Goal: Download file/media

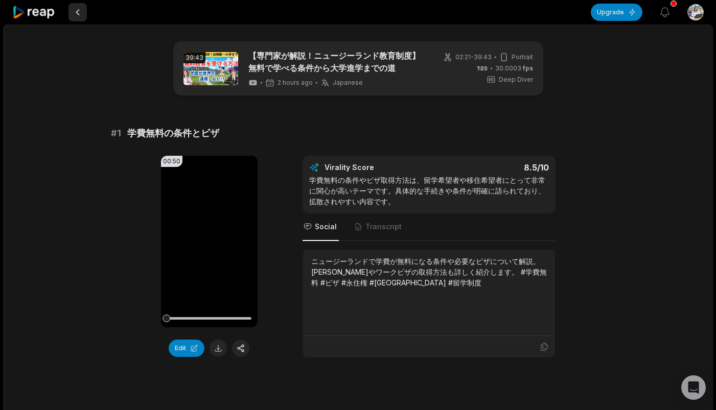
click at [79, 15] on button at bounding box center [77, 12] width 18 height 18
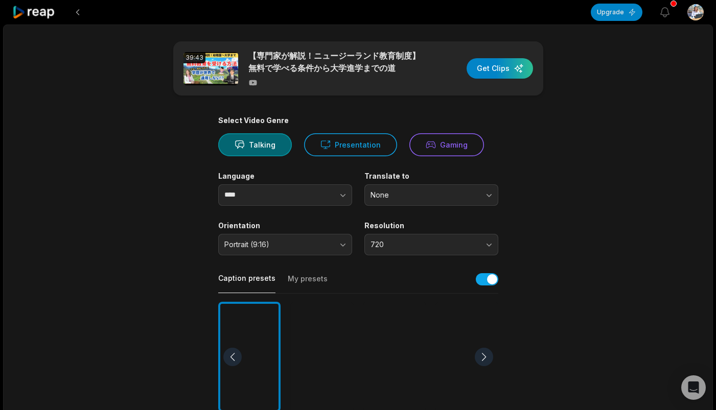
click at [79, 15] on button at bounding box center [77, 12] width 18 height 18
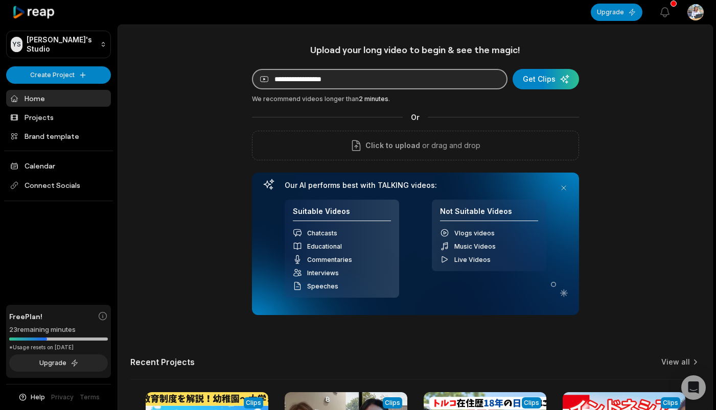
click at [297, 89] on input at bounding box center [379, 79] width 255 height 20
paste input "**********"
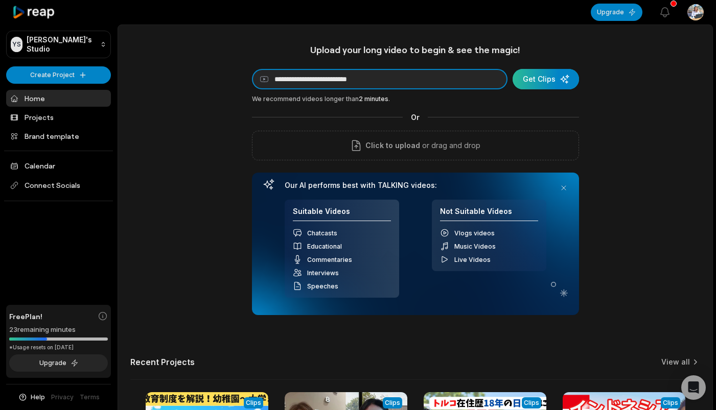
type input "**********"
click at [564, 81] on div "submit" at bounding box center [545, 79] width 66 height 20
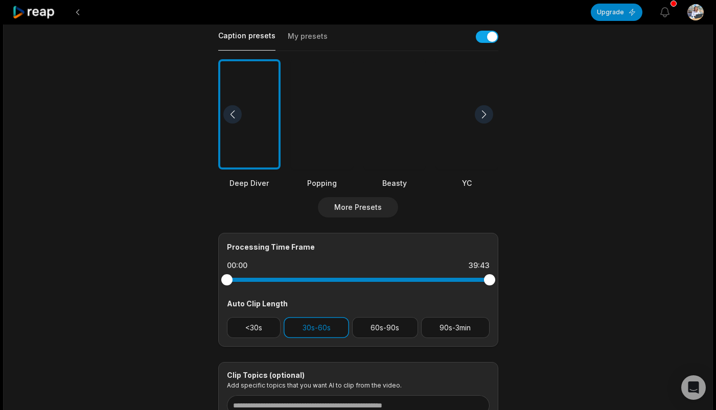
scroll to position [243, 0]
click at [484, 116] on div at bounding box center [484, 114] width 18 height 18
click at [454, 131] on div at bounding box center [467, 114] width 62 height 111
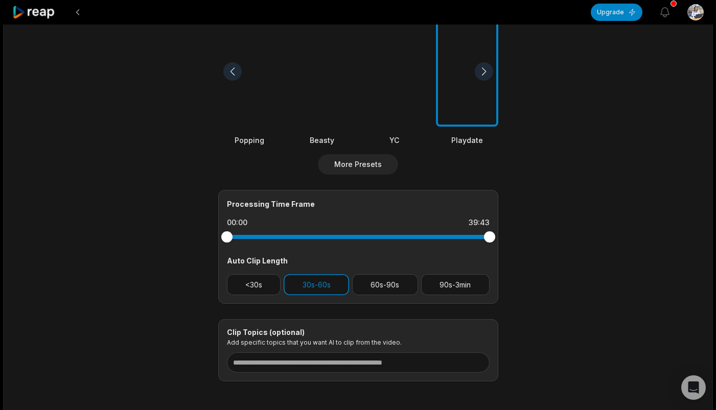
scroll to position [302, 0]
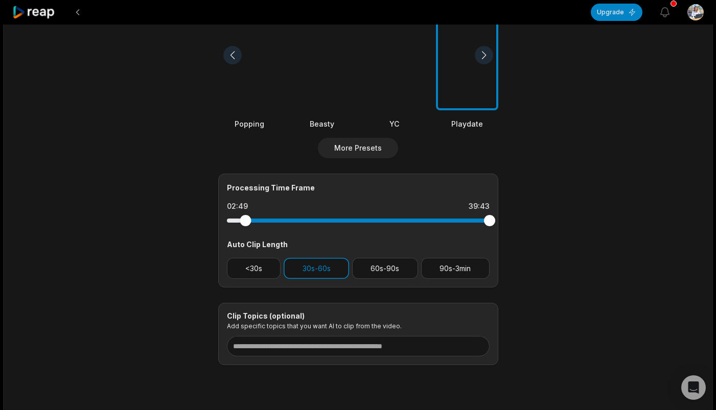
drag, startPoint x: 224, startPoint y: 220, endPoint x: 245, endPoint y: 222, distance: 21.5
click at [245, 222] on div at bounding box center [245, 220] width 11 height 11
drag, startPoint x: 488, startPoint y: 219, endPoint x: 471, endPoint y: 222, distance: 18.2
click at [471, 222] on div at bounding box center [470, 220] width 11 height 11
click at [383, 262] on button "60s-90s" at bounding box center [385, 268] width 66 height 21
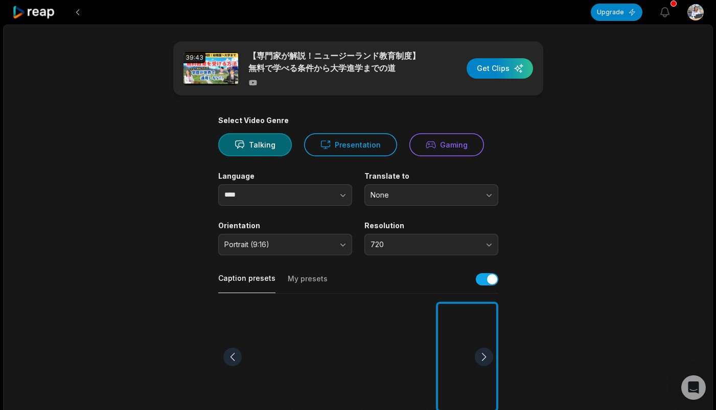
scroll to position [0, 0]
click at [499, 75] on div "button" at bounding box center [499, 68] width 66 height 20
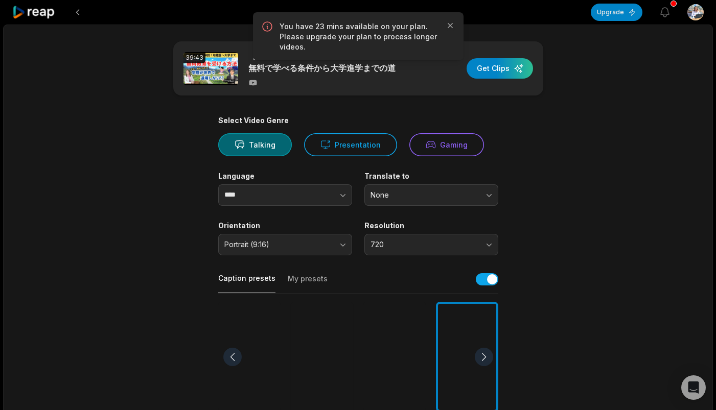
click at [500, 91] on div "39:43 【専門家が解説！ニュージーランド教育制度】無料で学べる条件から大学進学までの道 Get Clips" at bounding box center [358, 68] width 370 height 54
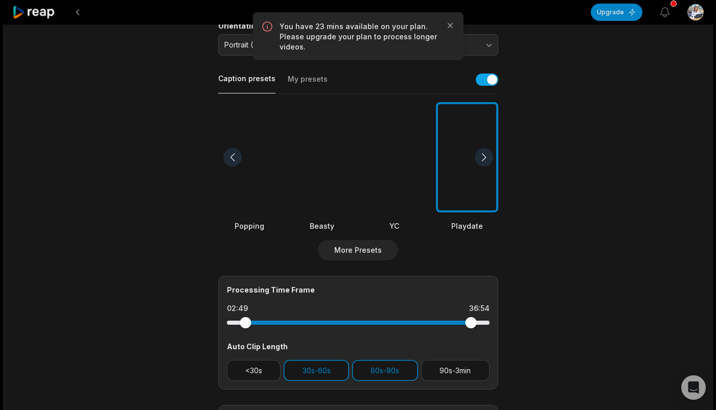
scroll to position [237, 0]
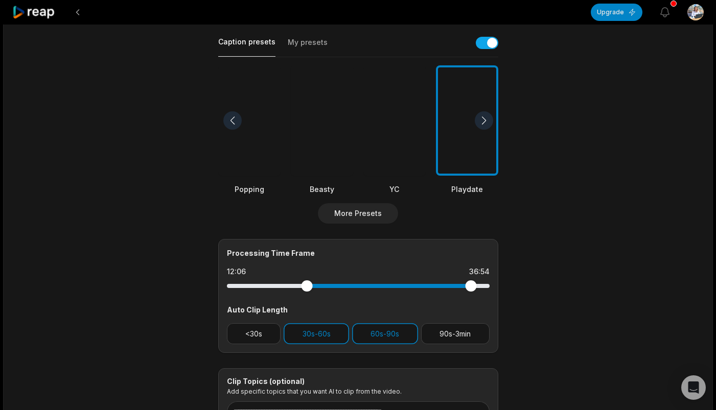
drag, startPoint x: 246, startPoint y: 286, endPoint x: 306, endPoint y: 291, distance: 60.5
click at [306, 291] on div at bounding box center [358, 286] width 263 height 18
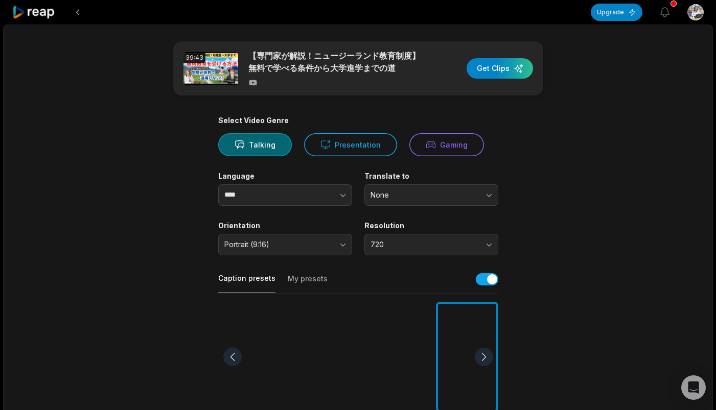
scroll to position [0, 0]
click at [488, 76] on div "button" at bounding box center [499, 68] width 66 height 20
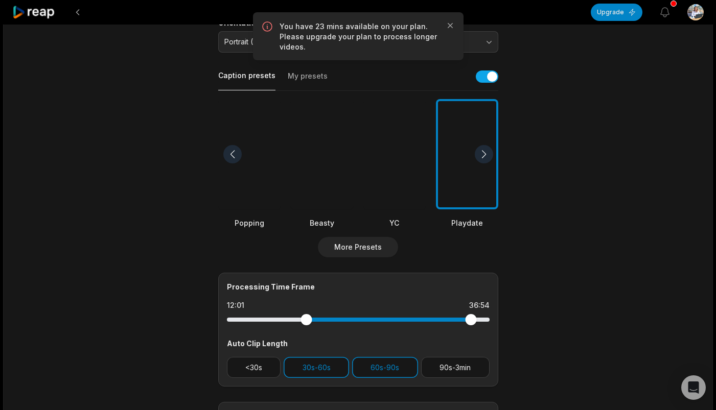
scroll to position [204, 0]
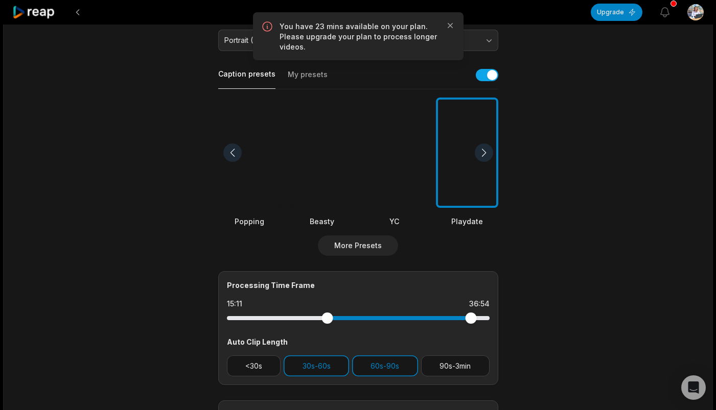
drag, startPoint x: 309, startPoint y: 319, endPoint x: 327, endPoint y: 319, distance: 18.4
click at [327, 319] on div at bounding box center [326, 318] width 11 height 11
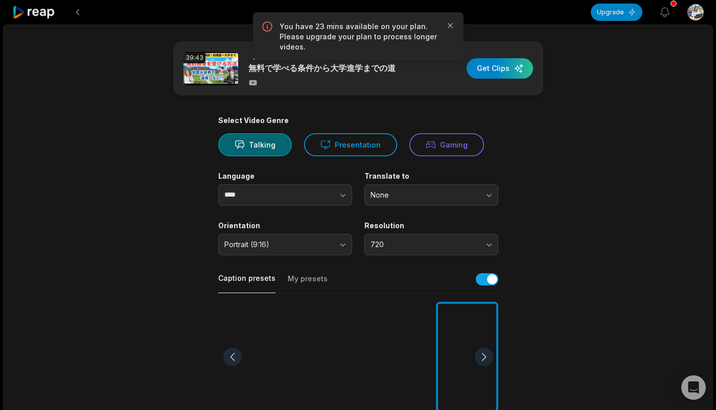
scroll to position [0, 0]
click at [494, 76] on div "button" at bounding box center [499, 68] width 66 height 20
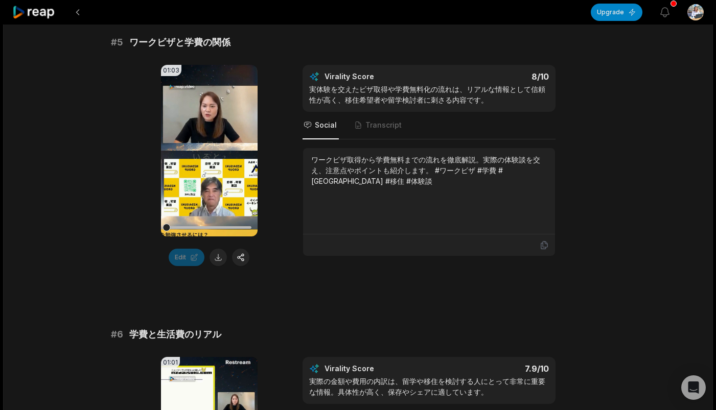
scroll to position [1308, 0]
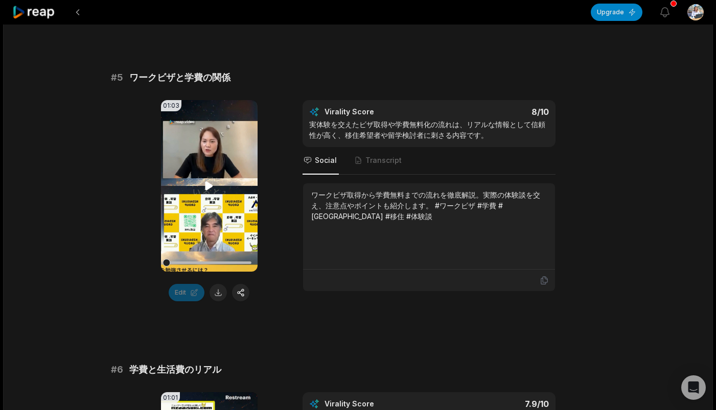
click at [208, 189] on icon at bounding box center [209, 186] width 8 height 9
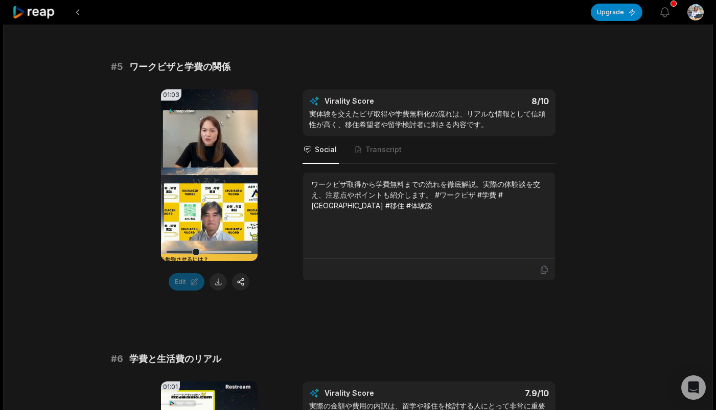
scroll to position [1320, 0]
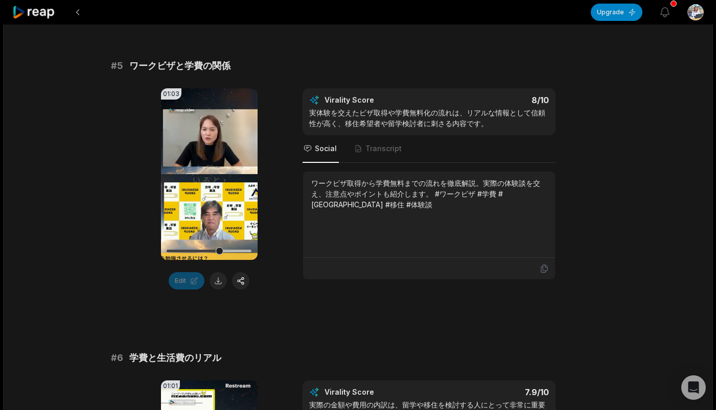
click at [282, 303] on div "# 1 学費が無料になる条件 00:46 Your browser does not support mp4 format. Edit Virality Sc…" at bounding box center [358, 320] width 495 height 2862
click at [307, 42] on div "# 1 学費が無料になる条件 00:46 Your browser does not support mp4 format. Edit Virality Sc…" at bounding box center [358, 320] width 495 height 2862
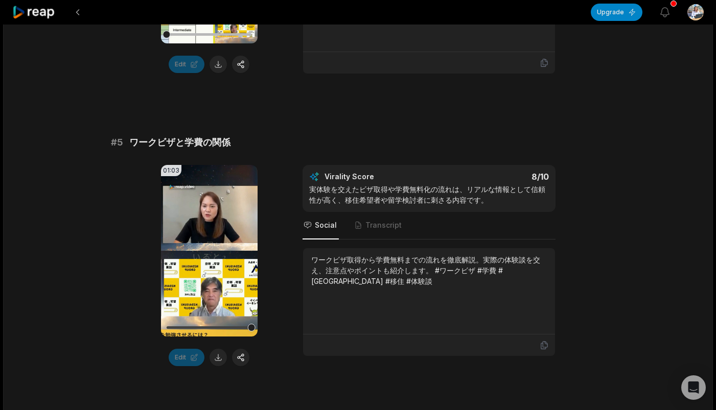
scroll to position [1243, 0]
click at [218, 359] on button at bounding box center [217, 357] width 17 height 17
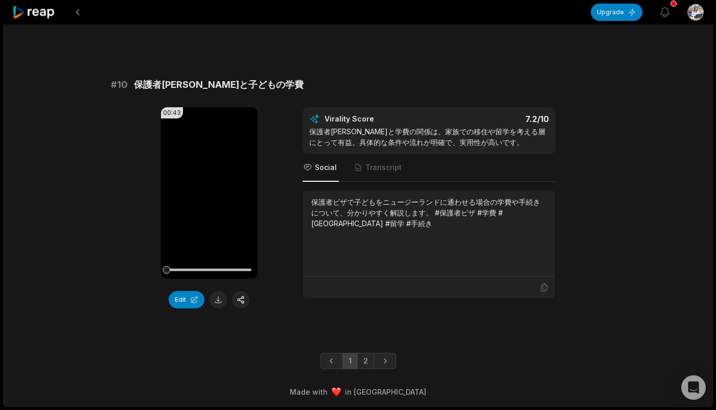
scroll to position [2680, 0]
click at [211, 196] on icon at bounding box center [209, 193] width 12 height 12
click at [212, 193] on icon at bounding box center [209, 193] width 12 height 12
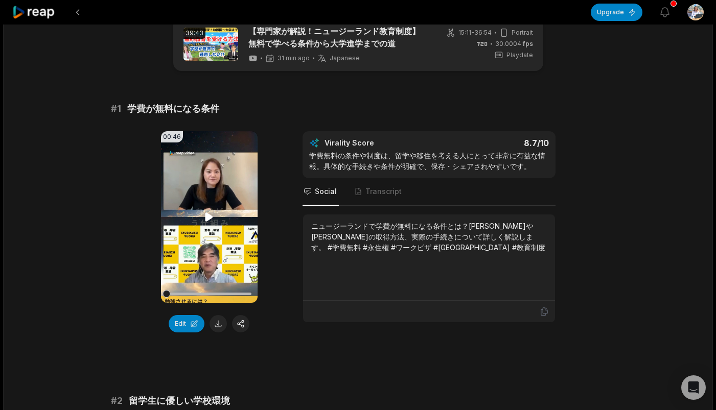
scroll to position [39, 0]
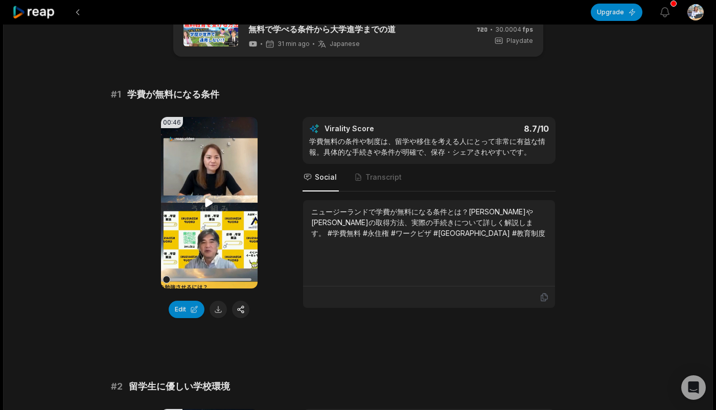
click at [207, 201] on icon at bounding box center [209, 202] width 8 height 9
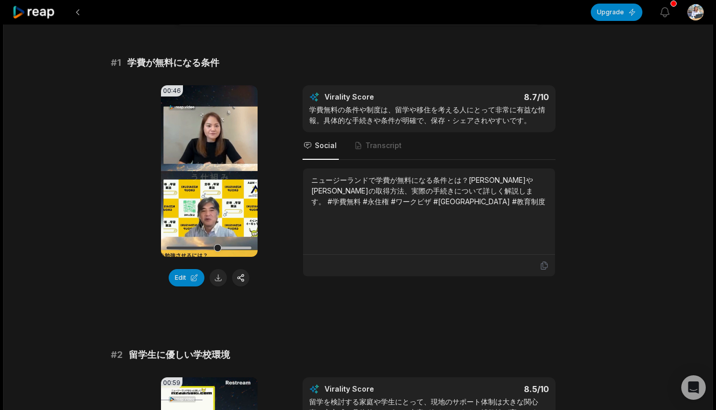
scroll to position [68, 0]
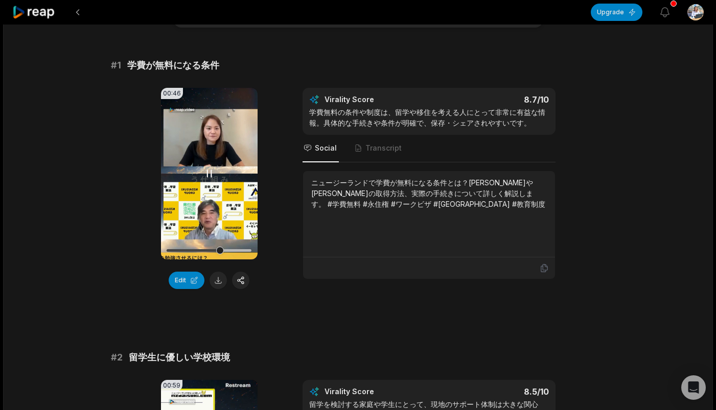
click at [209, 176] on icon at bounding box center [209, 174] width 12 height 12
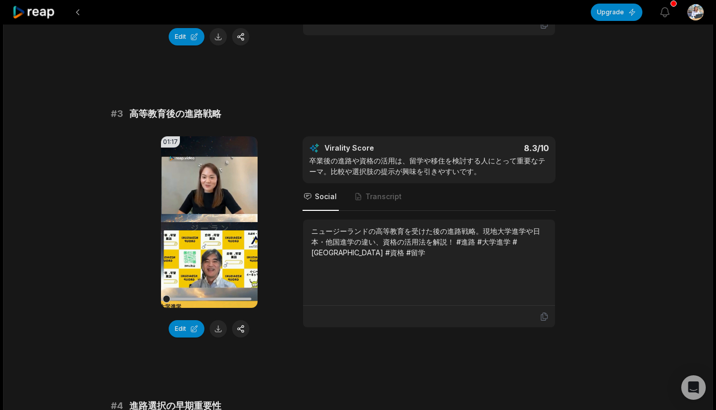
scroll to position [604, 0]
click at [204, 226] on icon at bounding box center [209, 222] width 12 height 12
click at [216, 330] on button at bounding box center [217, 328] width 17 height 17
